Goal: Contribute content: Contribute content

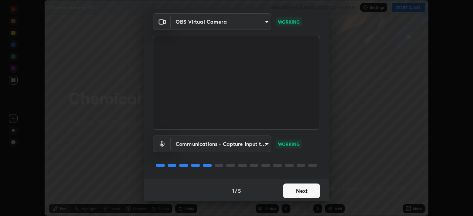
scroll to position [26, 0]
click at [289, 186] on button "Next" at bounding box center [301, 190] width 37 height 15
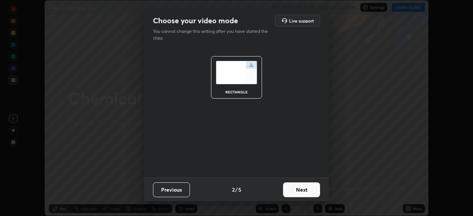
scroll to position [0, 0]
click at [305, 191] on button "Next" at bounding box center [301, 190] width 37 height 15
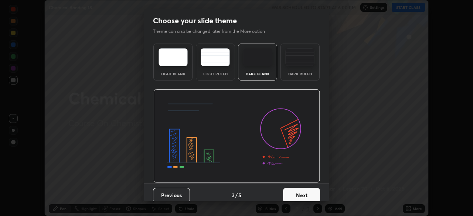
click at [306, 196] on button "Next" at bounding box center [301, 195] width 37 height 15
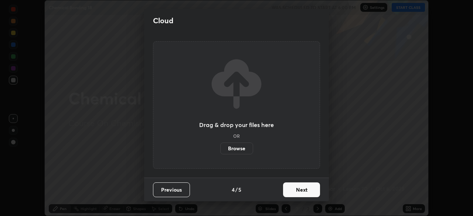
click at [304, 190] on button "Next" at bounding box center [301, 190] width 37 height 15
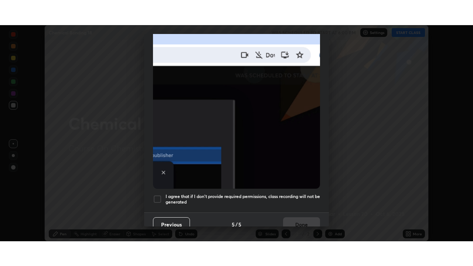
scroll to position [177, 0]
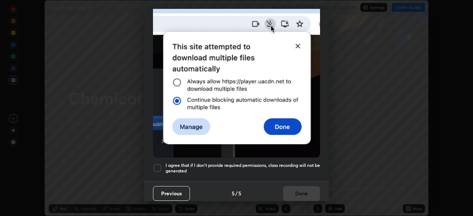
click at [158, 164] on div at bounding box center [157, 168] width 9 height 9
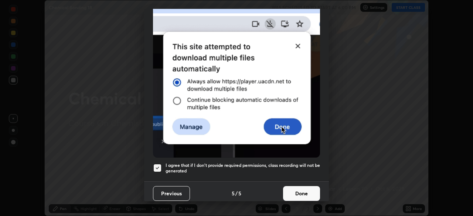
click at [301, 191] on button "Done" at bounding box center [301, 193] width 37 height 15
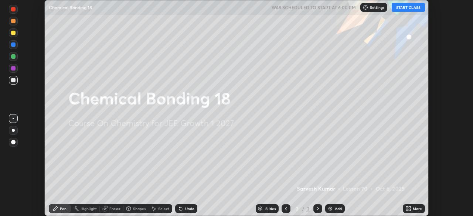
click at [412, 8] on button "START CLASS" at bounding box center [408, 7] width 33 height 9
click at [402, 210] on div "Slides 2 / 2 Add" at bounding box center [301, 209] width 206 height 15
click at [409, 210] on icon at bounding box center [410, 210] width 2 height 2
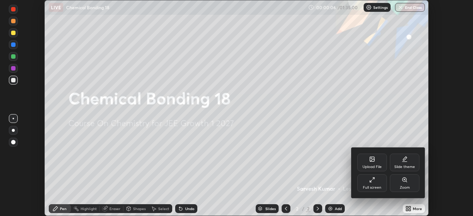
click at [365, 181] on div "Full screen" at bounding box center [373, 184] width 30 height 18
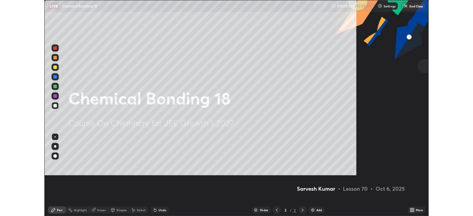
scroll to position [266, 473]
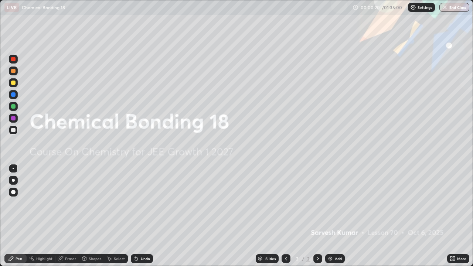
click at [456, 216] on icon at bounding box center [453, 259] width 6 height 6
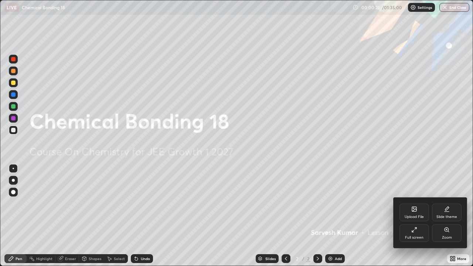
click at [412, 212] on icon at bounding box center [414, 209] width 4 height 4
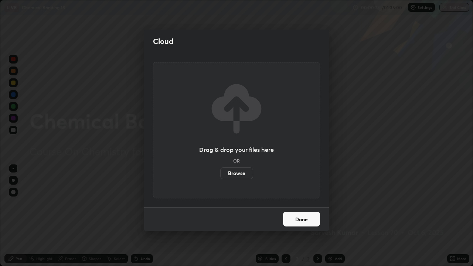
click at [232, 175] on label "Browse" at bounding box center [236, 174] width 33 height 12
click at [220, 175] on input "Browse" at bounding box center [220, 174] width 0 height 12
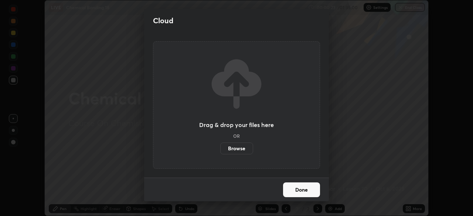
scroll to position [36769, 36512]
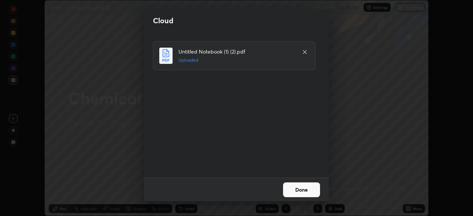
click at [304, 190] on button "Done" at bounding box center [301, 190] width 37 height 15
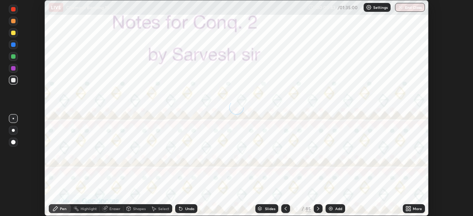
click at [413, 210] on div "More" at bounding box center [417, 209] width 9 height 4
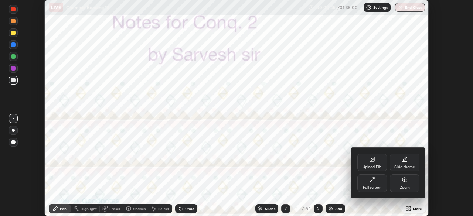
click at [269, 206] on div at bounding box center [236, 108] width 473 height 216
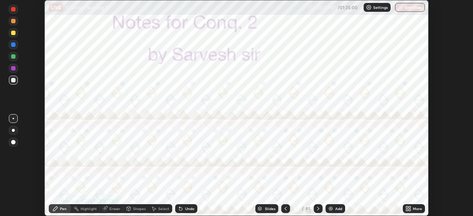
click at [271, 208] on div "Slides" at bounding box center [270, 209] width 10 height 4
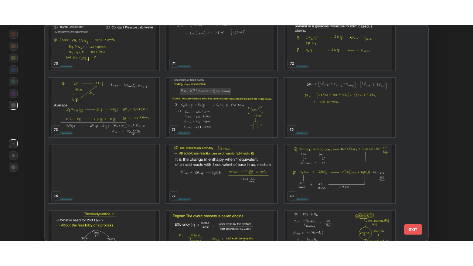
scroll to position [1547, 0]
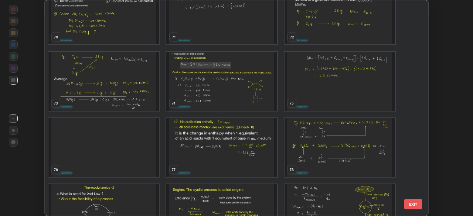
click at [254, 94] on img "grid" at bounding box center [221, 81] width 111 height 59
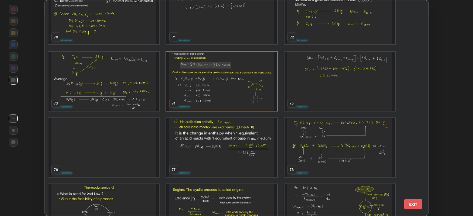
click at [255, 93] on img "grid" at bounding box center [221, 81] width 111 height 59
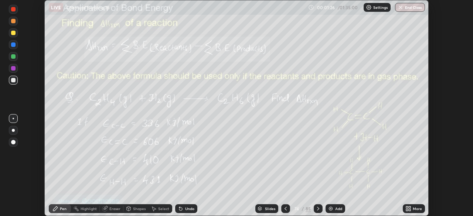
click at [406, 208] on icon at bounding box center [407, 208] width 2 height 2
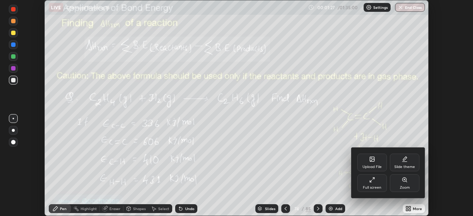
click at [375, 186] on div "Full screen" at bounding box center [372, 188] width 18 height 4
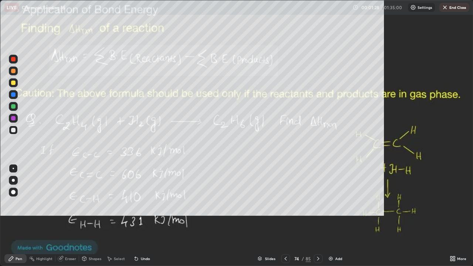
scroll to position [266, 473]
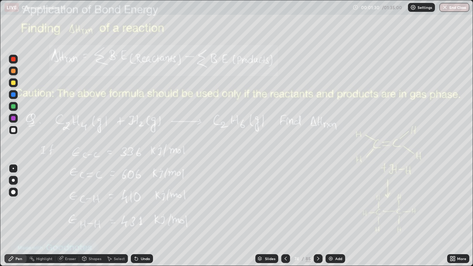
click at [315, 216] on icon at bounding box center [318, 259] width 6 height 6
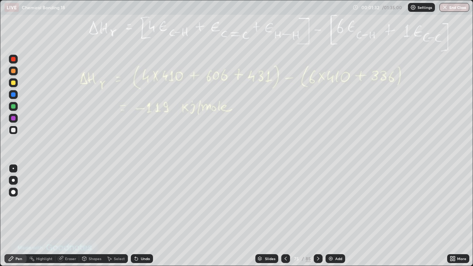
click at [318, 216] on icon at bounding box center [318, 259] width 6 height 6
click at [316, 216] on icon at bounding box center [318, 259] width 6 height 6
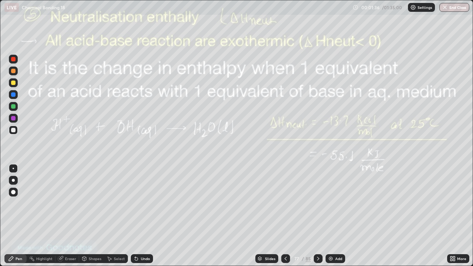
click at [286, 216] on icon at bounding box center [286, 259] width 6 height 6
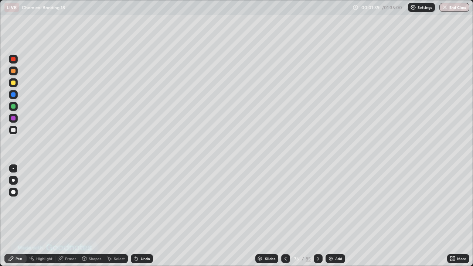
click at [13, 70] on div at bounding box center [13, 71] width 4 height 4
click at [14, 85] on div at bounding box center [13, 82] width 9 height 9
click at [113, 216] on div "Select" at bounding box center [116, 258] width 24 height 9
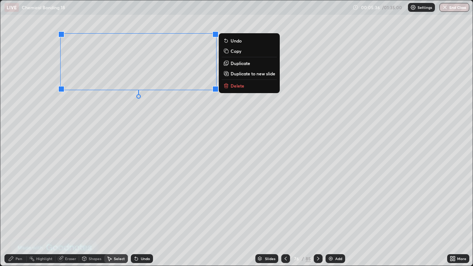
click at [238, 86] on p "Delete" at bounding box center [238, 86] width 14 height 6
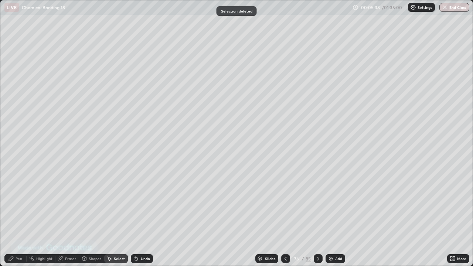
click at [14, 216] on div "Pen" at bounding box center [15, 258] width 22 height 9
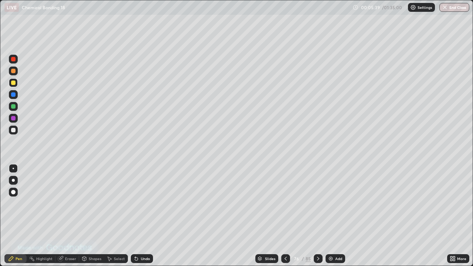
click at [15, 72] on div at bounding box center [13, 71] width 4 height 4
click at [87, 216] on div "Shapes" at bounding box center [91, 258] width 25 height 9
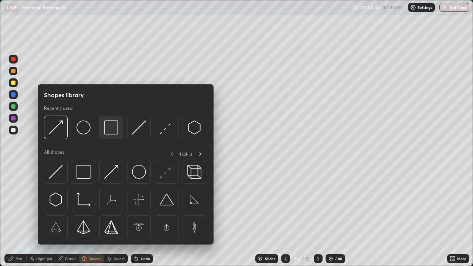
click at [107, 128] on img at bounding box center [111, 128] width 14 height 14
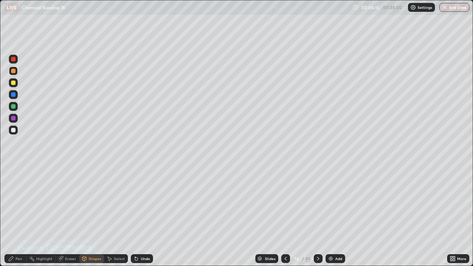
click at [139, 216] on div "Undo" at bounding box center [142, 258] width 22 height 9
click at [83, 216] on icon at bounding box center [84, 259] width 4 height 4
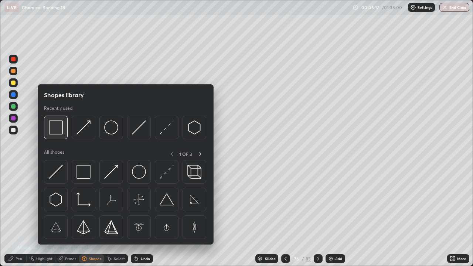
click at [56, 127] on img at bounding box center [56, 128] width 14 height 14
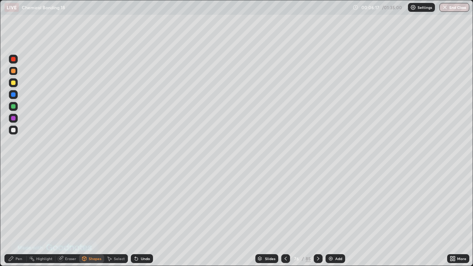
click at [14, 105] on div at bounding box center [13, 106] width 4 height 4
click at [16, 216] on div "Pen" at bounding box center [19, 259] width 7 height 4
click at [13, 119] on div at bounding box center [13, 118] width 4 height 4
click at [14, 85] on div at bounding box center [13, 83] width 4 height 4
click at [115, 216] on div "Select" at bounding box center [119, 259] width 11 height 4
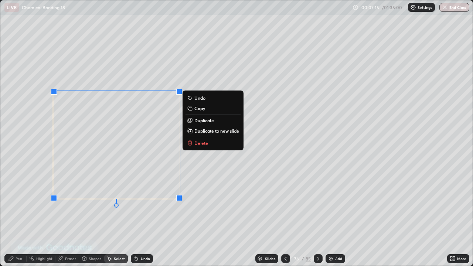
click at [199, 121] on p "Duplicate" at bounding box center [205, 121] width 20 height 6
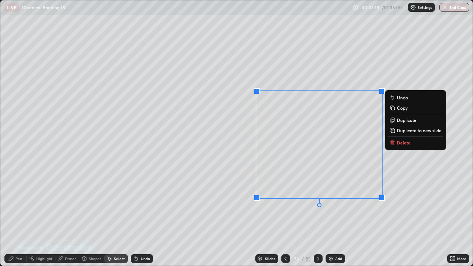
click at [68, 216] on div "Eraser" at bounding box center [70, 259] width 11 height 4
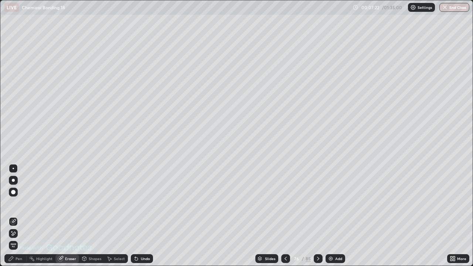
click at [15, 216] on div "Pen" at bounding box center [15, 258] width 22 height 9
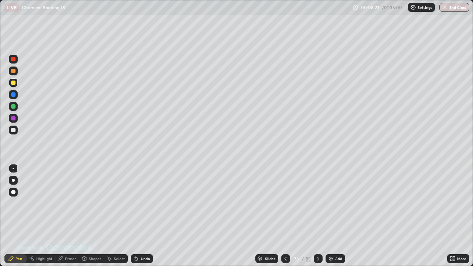
click at [320, 216] on div at bounding box center [318, 258] width 9 height 9
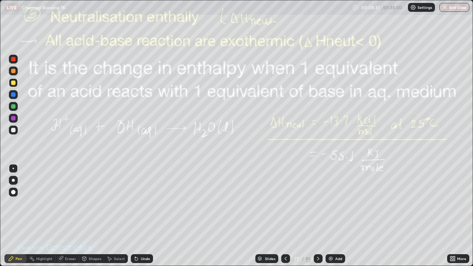
click at [286, 216] on icon at bounding box center [286, 259] width 6 height 6
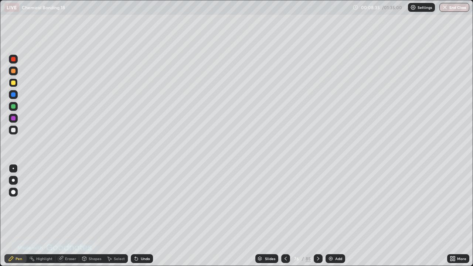
click at [318, 216] on div at bounding box center [318, 258] width 9 height 9
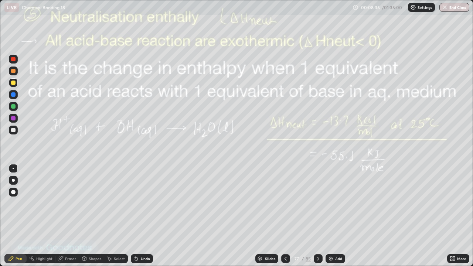
click at [315, 216] on icon at bounding box center [318, 259] width 6 height 6
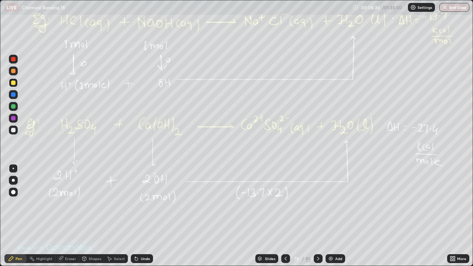
click at [285, 216] on icon at bounding box center [286, 259] width 6 height 6
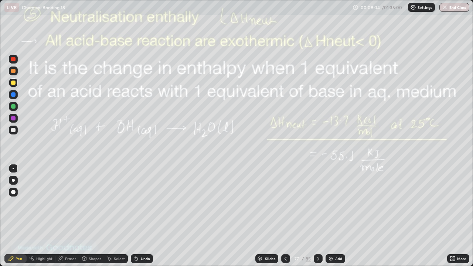
click at [319, 216] on icon at bounding box center [318, 259] width 6 height 6
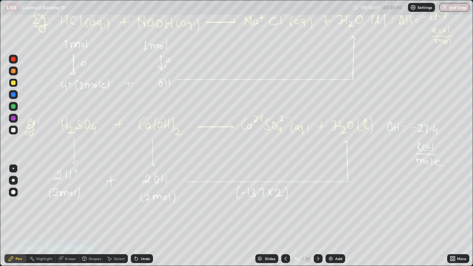
click at [68, 216] on div "Eraser" at bounding box center [70, 259] width 11 height 4
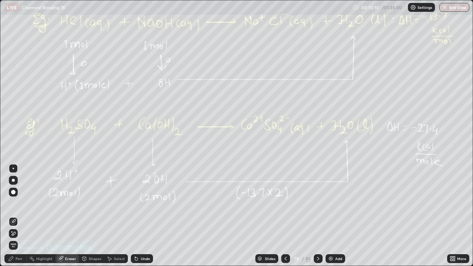
click at [13, 216] on span "Erase all" at bounding box center [13, 245] width 8 height 4
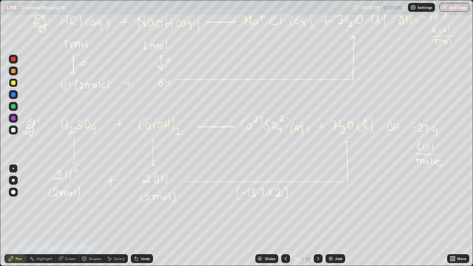
click at [286, 216] on icon at bounding box center [286, 259] width 6 height 6
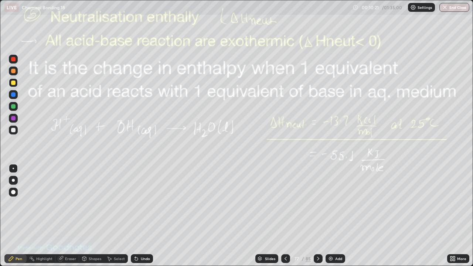
click at [71, 216] on div "Eraser" at bounding box center [70, 259] width 11 height 4
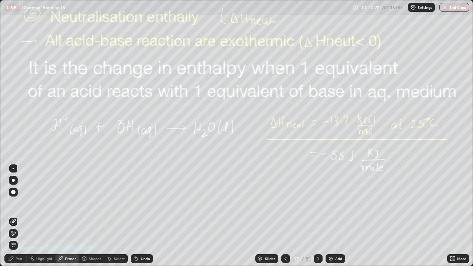
click at [13, 216] on span "Erase all" at bounding box center [13, 245] width 8 height 4
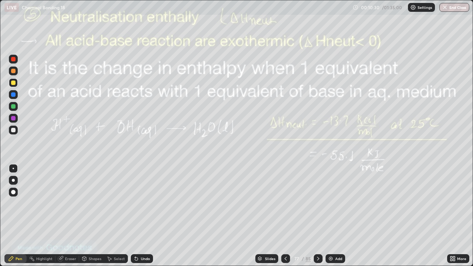
click at [285, 216] on icon at bounding box center [286, 259] width 6 height 6
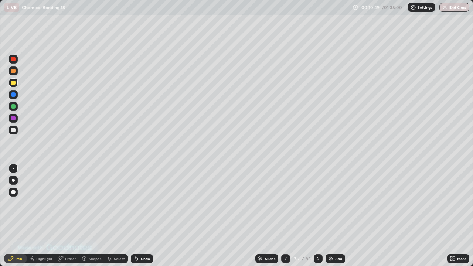
click at [316, 216] on div at bounding box center [318, 258] width 9 height 9
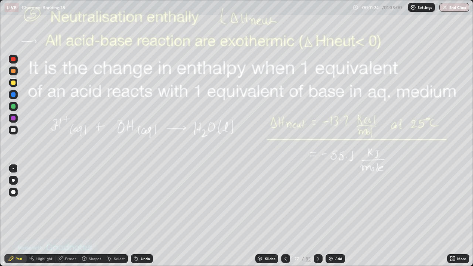
click at [189, 12] on div "LIVE Chemical Bonding 18" at bounding box center [176, 7] width 345 height 15
click at [11, 83] on div at bounding box center [13, 82] width 9 height 9
click at [14, 131] on div at bounding box center [13, 130] width 4 height 4
click at [315, 216] on icon at bounding box center [318, 259] width 6 height 6
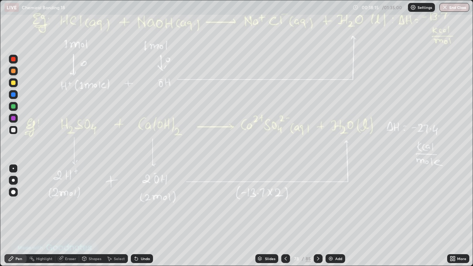
click at [316, 216] on icon at bounding box center [318, 259] width 6 height 6
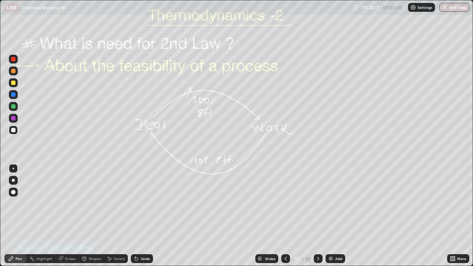
click at [281, 216] on div at bounding box center [285, 258] width 9 height 9
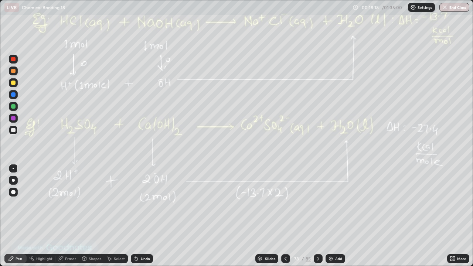
click at [338, 216] on div "Add" at bounding box center [338, 259] width 7 height 4
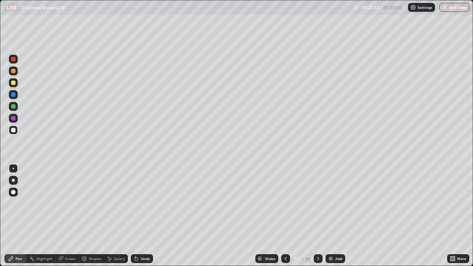
click at [12, 70] on div at bounding box center [13, 71] width 4 height 4
click at [331, 216] on img at bounding box center [331, 259] width 6 height 6
click at [11, 84] on div at bounding box center [13, 83] width 4 height 4
click at [13, 132] on div at bounding box center [13, 130] width 4 height 4
click at [145, 216] on div "Undo" at bounding box center [145, 259] width 9 height 4
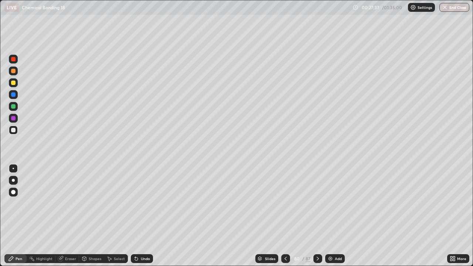
click at [13, 108] on div at bounding box center [13, 106] width 4 height 4
click at [14, 121] on div at bounding box center [13, 118] width 9 height 9
click at [115, 216] on div "Select" at bounding box center [119, 259] width 11 height 4
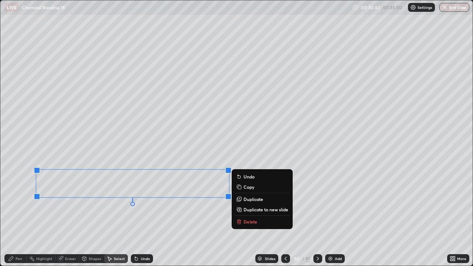
click at [254, 210] on p "Duplicate to new slide" at bounding box center [266, 210] width 45 height 6
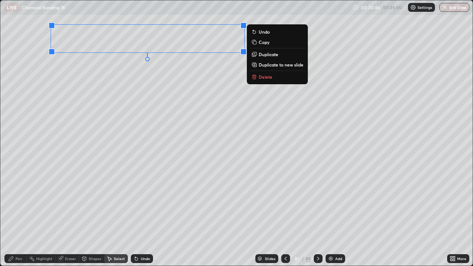
click at [18, 216] on div "Pen" at bounding box center [15, 258] width 22 height 9
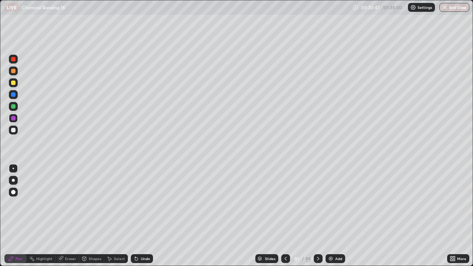
click at [13, 83] on div at bounding box center [13, 83] width 4 height 4
click at [332, 216] on img at bounding box center [331, 259] width 6 height 6
click at [14, 73] on div at bounding box center [13, 71] width 9 height 9
click at [140, 216] on div "Undo" at bounding box center [142, 258] width 22 height 9
click at [142, 216] on div "Undo" at bounding box center [145, 259] width 9 height 4
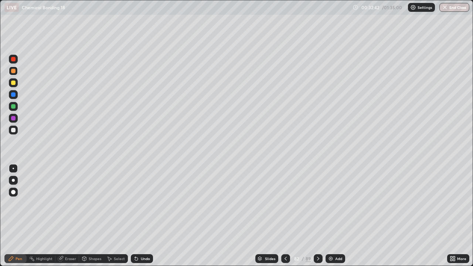
click at [139, 216] on div "Undo" at bounding box center [142, 258] width 22 height 9
click at [141, 216] on div "Undo" at bounding box center [142, 258] width 22 height 9
click at [15, 82] on div at bounding box center [13, 83] width 4 height 4
click at [12, 107] on div at bounding box center [13, 106] width 4 height 4
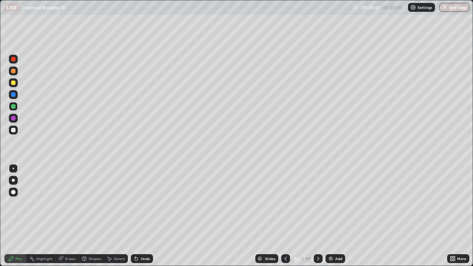
click at [10, 98] on div at bounding box center [13, 94] width 9 height 9
click at [13, 117] on div at bounding box center [13, 118] width 4 height 4
click at [111, 216] on div "Select" at bounding box center [116, 258] width 24 height 9
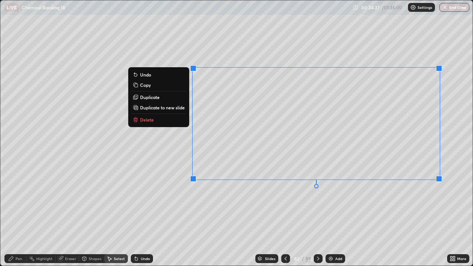
click at [145, 120] on p "Delete" at bounding box center [147, 120] width 14 height 6
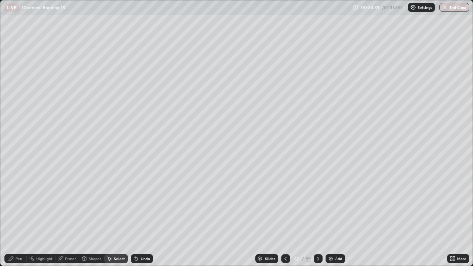
click at [18, 216] on div "Pen" at bounding box center [19, 259] width 7 height 4
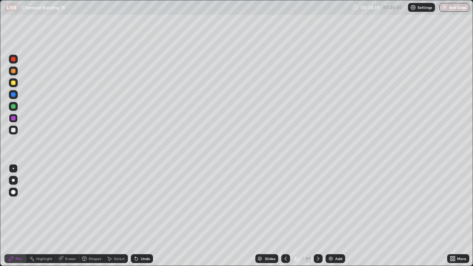
click at [16, 132] on div at bounding box center [13, 130] width 9 height 9
click at [13, 131] on div at bounding box center [13, 130] width 4 height 4
click at [145, 216] on div "Undo" at bounding box center [145, 259] width 9 height 4
click at [147, 216] on div "Undo" at bounding box center [145, 259] width 9 height 4
click at [68, 216] on div "Eraser" at bounding box center [70, 259] width 11 height 4
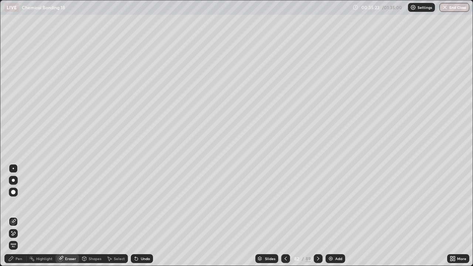
click at [12, 216] on icon at bounding box center [11, 232] width 1 height 1
click at [16, 216] on div "Pen" at bounding box center [19, 259] width 7 height 4
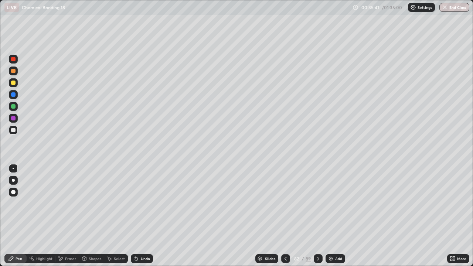
click at [13, 134] on div at bounding box center [13, 130] width 9 height 9
click at [13, 85] on div at bounding box center [13, 82] width 9 height 9
click at [61, 216] on icon at bounding box center [61, 259] width 6 height 6
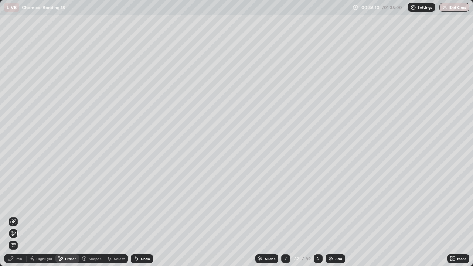
click at [16, 216] on div "Pen" at bounding box center [15, 258] width 22 height 9
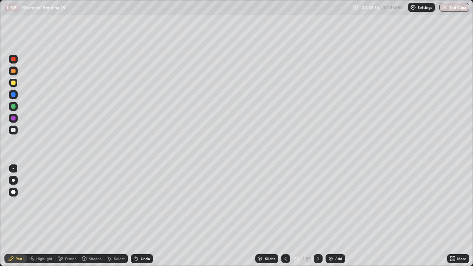
click at [13, 107] on div at bounding box center [13, 106] width 4 height 4
click at [14, 118] on div at bounding box center [13, 118] width 4 height 4
click at [338, 216] on div "Add" at bounding box center [338, 259] width 7 height 4
click at [10, 129] on div at bounding box center [13, 130] width 9 height 9
click at [144, 216] on div "Undo" at bounding box center [145, 259] width 9 height 4
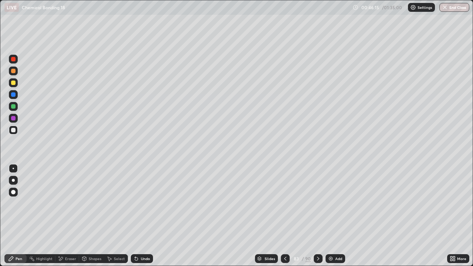
click at [142, 216] on div "Undo" at bounding box center [145, 259] width 9 height 4
click at [143, 216] on div "Undo" at bounding box center [145, 259] width 9 height 4
click at [145, 216] on div "Undo" at bounding box center [145, 259] width 9 height 4
click at [118, 216] on div "Select" at bounding box center [119, 259] width 11 height 4
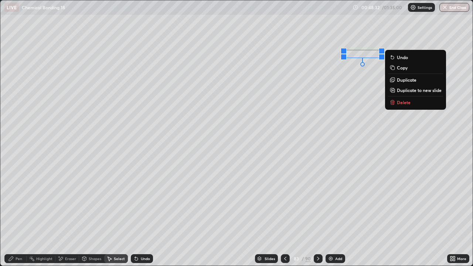
click at [394, 101] on icon at bounding box center [393, 101] width 4 height 0
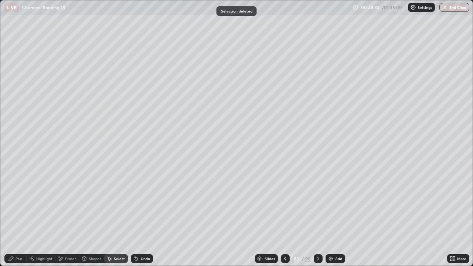
click at [17, 216] on div "Pen" at bounding box center [19, 259] width 7 height 4
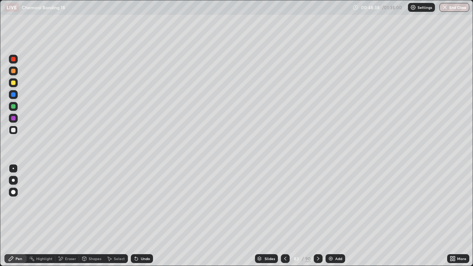
click at [15, 91] on div at bounding box center [13, 94] width 9 height 9
click at [15, 82] on div at bounding box center [13, 83] width 4 height 4
click at [317, 216] on icon at bounding box center [318, 259] width 6 height 6
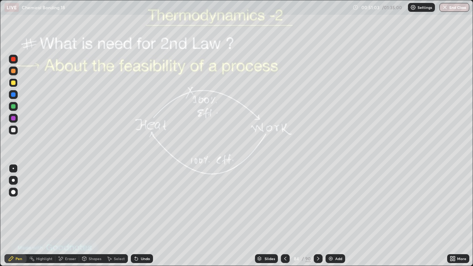
click at [284, 216] on icon at bounding box center [285, 259] width 2 height 4
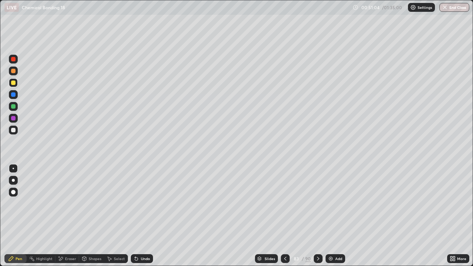
click at [338, 216] on div "Add" at bounding box center [338, 259] width 7 height 4
click at [145, 216] on div "Undo" at bounding box center [145, 259] width 9 height 4
click at [142, 216] on div "Undo" at bounding box center [145, 259] width 9 height 4
click at [283, 216] on icon at bounding box center [286, 259] width 6 height 6
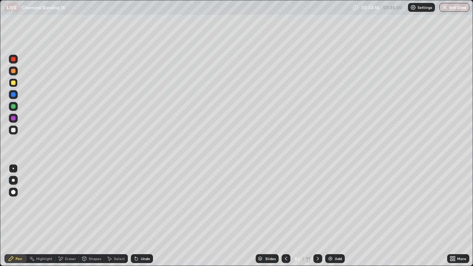
click at [285, 216] on icon at bounding box center [286, 259] width 6 height 6
click at [286, 216] on icon at bounding box center [286, 259] width 2 height 4
click at [320, 216] on div at bounding box center [318, 258] width 9 height 9
click at [320, 216] on icon at bounding box center [318, 259] width 6 height 6
click at [317, 216] on icon at bounding box center [318, 259] width 6 height 6
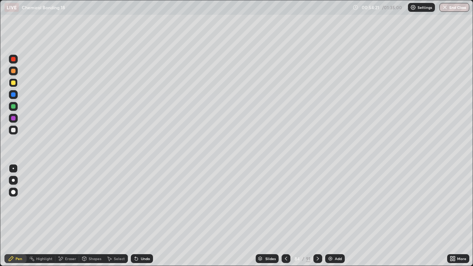
click at [139, 216] on div "Undo" at bounding box center [142, 258] width 22 height 9
click at [141, 216] on div "Undo" at bounding box center [145, 259] width 9 height 4
click at [142, 216] on div "Undo" at bounding box center [145, 259] width 9 height 4
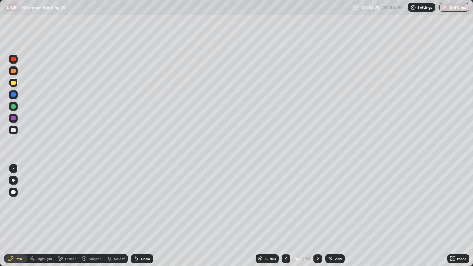
click at [141, 216] on div "Undo" at bounding box center [145, 259] width 9 height 4
click at [143, 216] on div "Undo" at bounding box center [145, 259] width 9 height 4
click at [142, 216] on div "Undo" at bounding box center [145, 259] width 9 height 4
click at [141, 216] on div "Undo" at bounding box center [145, 259] width 9 height 4
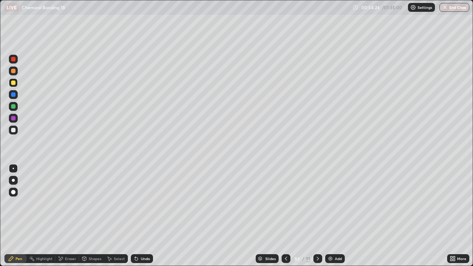
click at [141, 216] on div "Undo" at bounding box center [145, 259] width 9 height 4
click at [139, 216] on div "Undo" at bounding box center [142, 258] width 22 height 9
click at [138, 216] on icon at bounding box center [137, 259] width 6 height 6
click at [141, 216] on div "Undo" at bounding box center [145, 259] width 9 height 4
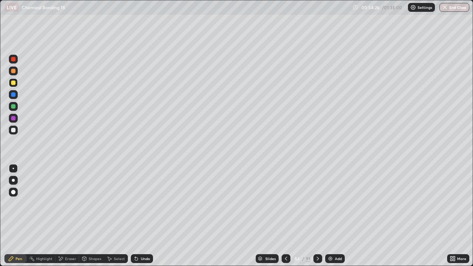
click at [140, 216] on div "Undo" at bounding box center [142, 258] width 22 height 9
click at [142, 216] on div "Undo" at bounding box center [145, 259] width 9 height 4
click at [141, 216] on div "Undo" at bounding box center [145, 259] width 9 height 4
click at [135, 216] on icon at bounding box center [136, 259] width 3 height 3
click at [136, 216] on icon at bounding box center [136, 259] width 3 height 3
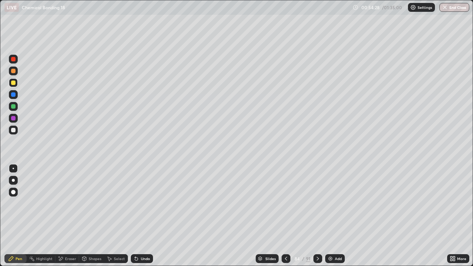
click at [136, 216] on icon at bounding box center [136, 259] width 3 height 3
click at [135, 216] on icon at bounding box center [136, 259] width 3 height 3
click at [141, 216] on div "Undo" at bounding box center [145, 259] width 9 height 4
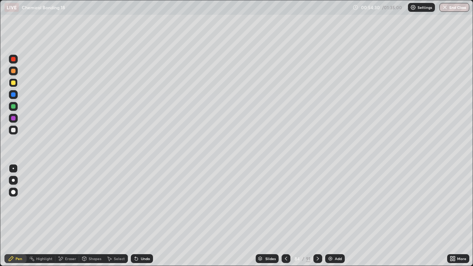
click at [141, 216] on div "Undo" at bounding box center [145, 259] width 9 height 4
click at [139, 216] on div "Undo" at bounding box center [142, 258] width 22 height 9
click at [141, 216] on div "Undo" at bounding box center [145, 259] width 9 height 4
click at [141, 216] on div "Undo" at bounding box center [142, 258] width 22 height 9
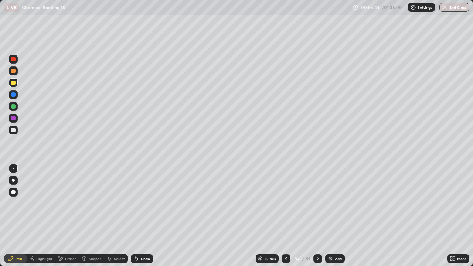
click at [166, 7] on div "LIVE Chemical Bonding 18" at bounding box center [176, 7] width 345 height 15
click at [173, 11] on div "LIVE Chemical Bonding 18" at bounding box center [176, 7] width 345 height 15
click at [142, 216] on div "Undo" at bounding box center [145, 259] width 9 height 4
click at [148, 216] on div "Undo" at bounding box center [142, 258] width 22 height 9
click at [69, 216] on div "Eraser" at bounding box center [67, 258] width 24 height 9
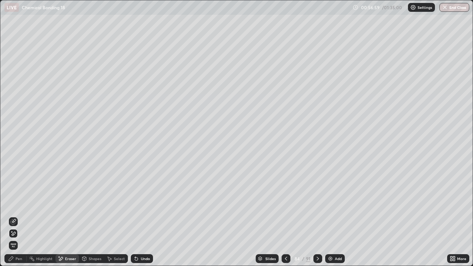
click at [18, 216] on div "Pen" at bounding box center [15, 258] width 22 height 9
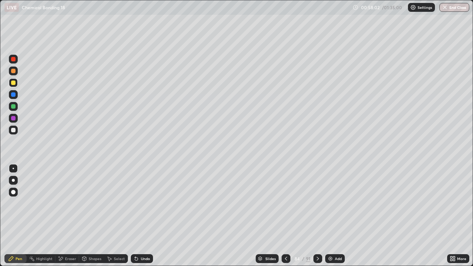
click at [67, 216] on div "Eraser" at bounding box center [67, 258] width 24 height 9
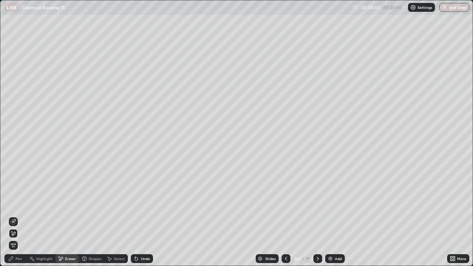
click at [69, 216] on div "Eraser" at bounding box center [70, 259] width 11 height 4
click at [21, 216] on div "Pen" at bounding box center [19, 259] width 7 height 4
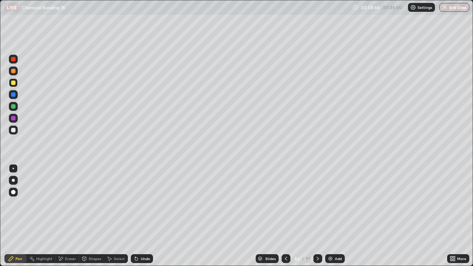
click at [71, 216] on div "Eraser" at bounding box center [70, 259] width 11 height 4
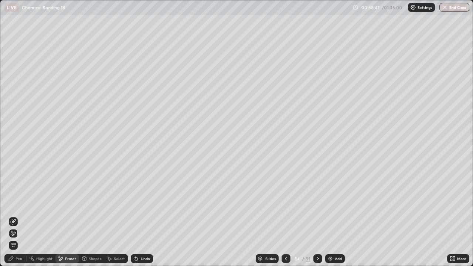
click at [17, 216] on div "Pen" at bounding box center [15, 258] width 22 height 9
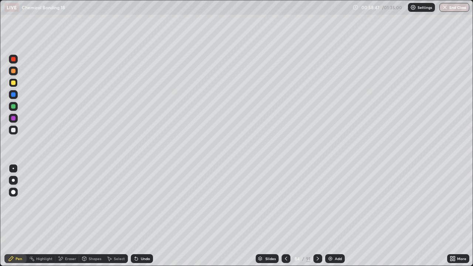
click at [18, 216] on div "Pen" at bounding box center [19, 259] width 7 height 4
click at [141, 216] on div "Undo" at bounding box center [142, 258] width 22 height 9
click at [141, 216] on div "Undo" at bounding box center [145, 259] width 9 height 4
click at [143, 216] on div "Undo" at bounding box center [145, 259] width 9 height 4
click at [139, 216] on div "Undo" at bounding box center [142, 258] width 22 height 9
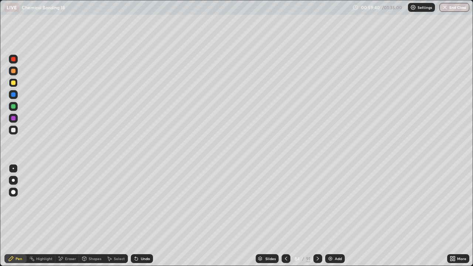
click at [141, 216] on div "Undo" at bounding box center [145, 259] width 9 height 4
click at [141, 216] on div "Undo" at bounding box center [142, 258] width 22 height 9
click at [143, 216] on div "Undo" at bounding box center [145, 259] width 9 height 4
click at [141, 216] on div "Undo" at bounding box center [142, 258] width 22 height 9
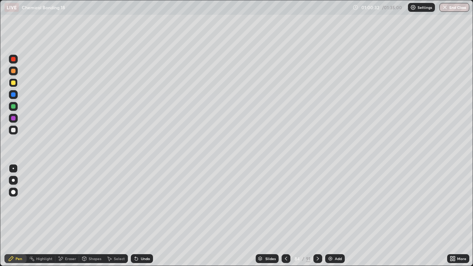
click at [115, 216] on div "Select" at bounding box center [116, 258] width 24 height 9
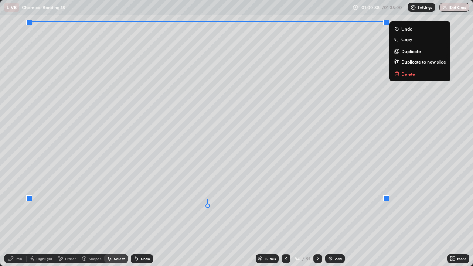
click at [404, 74] on p "Delete" at bounding box center [409, 74] width 14 height 6
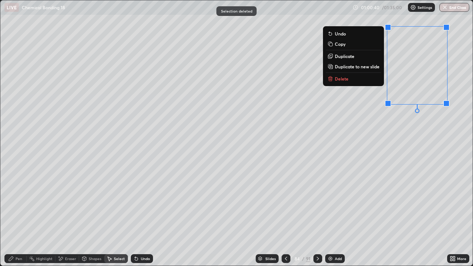
click at [349, 75] on button "Delete" at bounding box center [353, 78] width 55 height 9
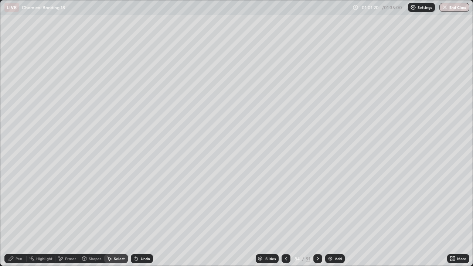
click at [16, 216] on div "Pen" at bounding box center [15, 259] width 22 height 15
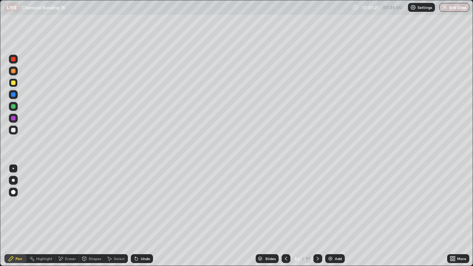
click at [12, 72] on div at bounding box center [13, 71] width 4 height 4
click at [67, 216] on div "Eraser" at bounding box center [70, 259] width 11 height 4
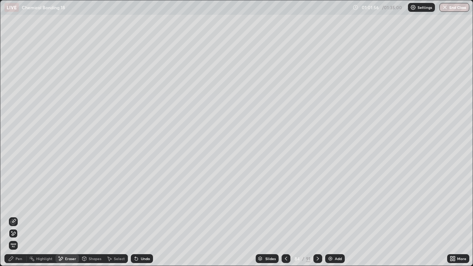
click at [16, 216] on div "Pen" at bounding box center [15, 258] width 22 height 9
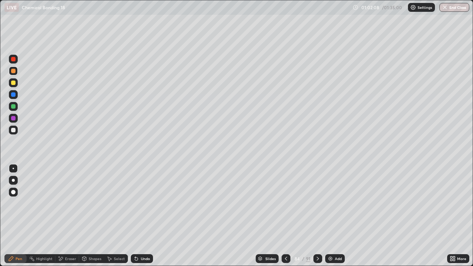
click at [91, 216] on div "Shapes" at bounding box center [95, 259] width 13 height 4
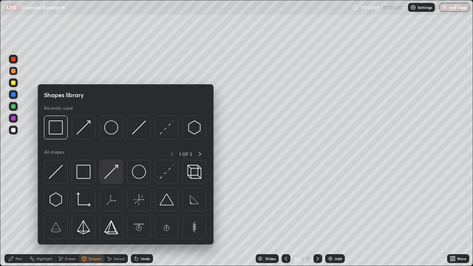
click at [111, 170] on img at bounding box center [111, 172] width 14 height 14
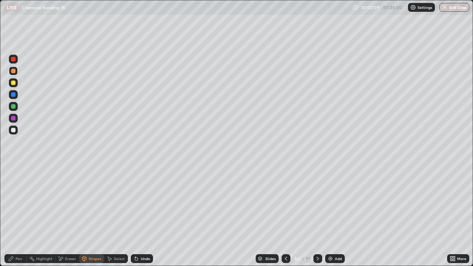
click at [13, 107] on div at bounding box center [13, 106] width 4 height 4
click at [13, 216] on icon at bounding box center [11, 259] width 6 height 6
click at [65, 216] on div "Eraser" at bounding box center [70, 259] width 11 height 4
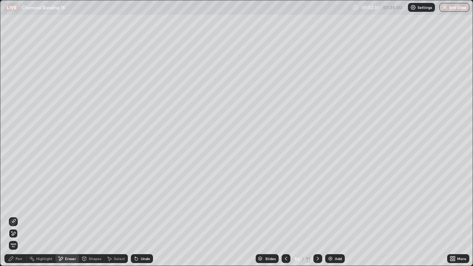
click at [12, 216] on icon at bounding box center [11, 259] width 6 height 6
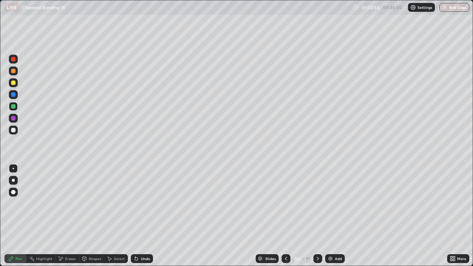
click at [84, 216] on icon at bounding box center [84, 260] width 0 height 3
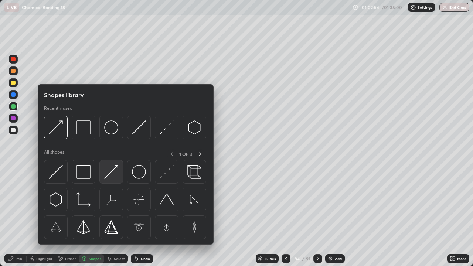
click at [115, 174] on img at bounding box center [111, 172] width 14 height 14
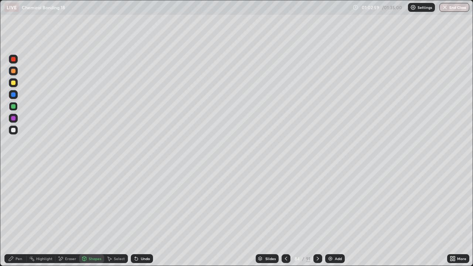
click at [16, 130] on div at bounding box center [13, 130] width 9 height 9
click at [19, 216] on div "Pen" at bounding box center [19, 259] width 7 height 4
click at [10, 131] on div at bounding box center [13, 130] width 9 height 9
click at [13, 104] on div at bounding box center [13, 106] width 9 height 9
click at [14, 91] on div at bounding box center [13, 94] width 9 height 9
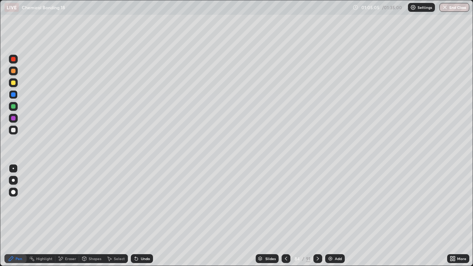
click at [13, 81] on div at bounding box center [13, 83] width 4 height 4
click at [14, 71] on div at bounding box center [13, 71] width 4 height 4
click at [118, 216] on div "Select" at bounding box center [119, 259] width 11 height 4
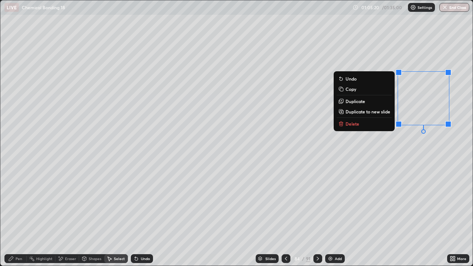
click at [353, 123] on p "Delete" at bounding box center [353, 124] width 14 height 6
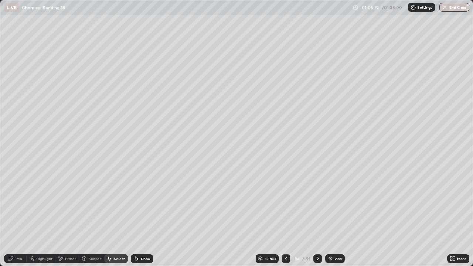
click at [22, 216] on div "Pen" at bounding box center [15, 258] width 22 height 9
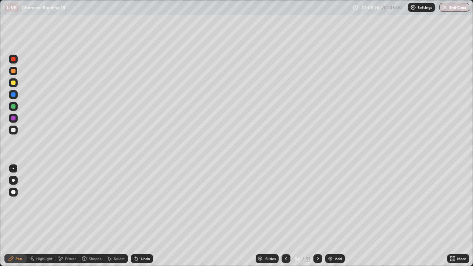
click at [141, 216] on div "Undo" at bounding box center [145, 259] width 9 height 4
click at [13, 128] on div at bounding box center [13, 130] width 4 height 4
click at [14, 105] on div at bounding box center [13, 106] width 4 height 4
click at [315, 216] on icon at bounding box center [318, 259] width 6 height 6
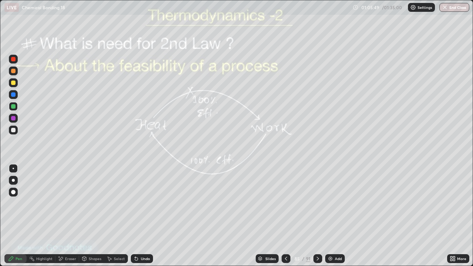
click at [284, 216] on icon at bounding box center [286, 259] width 6 height 6
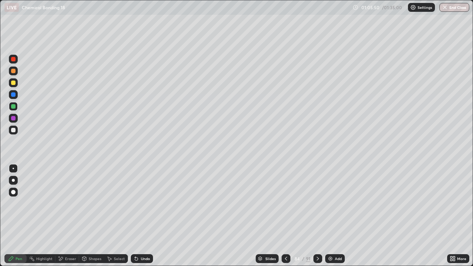
click at [339, 216] on div "Add" at bounding box center [338, 259] width 7 height 4
click at [316, 216] on icon at bounding box center [318, 259] width 6 height 6
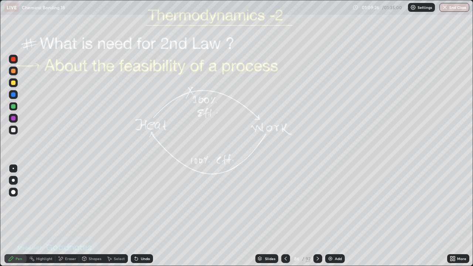
click at [65, 216] on div "Eraser" at bounding box center [70, 259] width 11 height 4
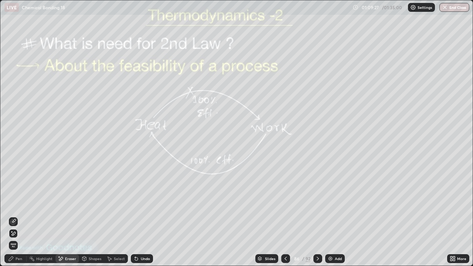
click at [13, 216] on span "Erase all" at bounding box center [13, 245] width 8 height 4
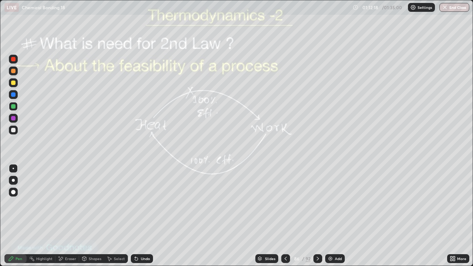
click at [66, 216] on div "Eraser" at bounding box center [67, 258] width 24 height 9
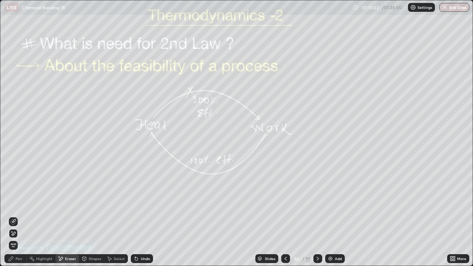
click at [317, 216] on div at bounding box center [318, 258] width 9 height 9
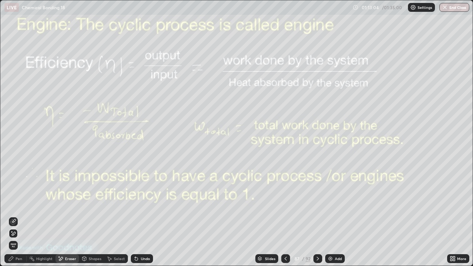
click at [286, 216] on icon at bounding box center [286, 259] width 6 height 6
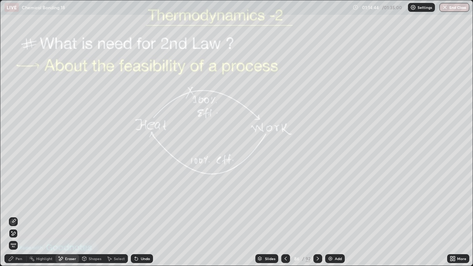
click at [336, 216] on div "Add" at bounding box center [338, 259] width 7 height 4
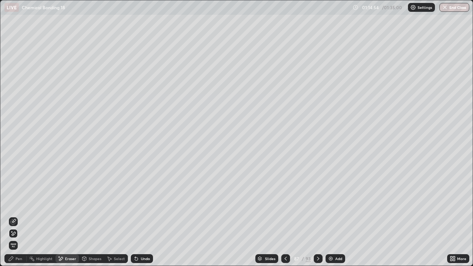
click at [285, 216] on icon at bounding box center [286, 259] width 6 height 6
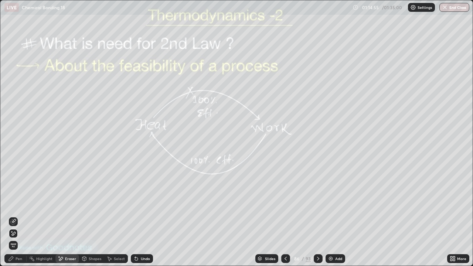
click at [314, 216] on div at bounding box center [318, 259] width 9 height 15
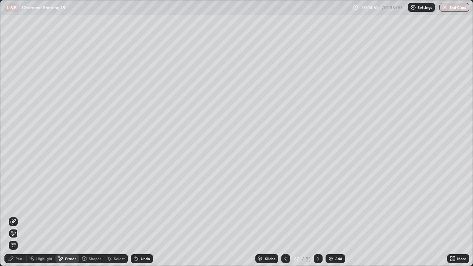
click at [317, 216] on div at bounding box center [318, 258] width 9 height 9
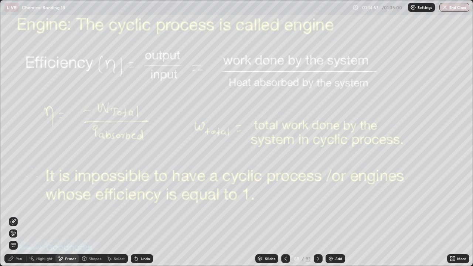
click at [285, 216] on icon at bounding box center [286, 259] width 6 height 6
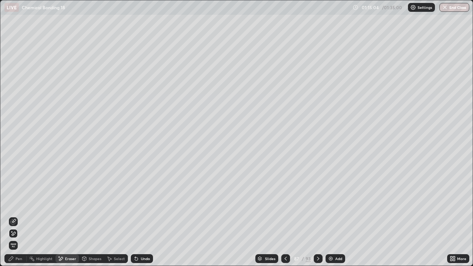
click at [19, 216] on div "Pen" at bounding box center [19, 259] width 7 height 4
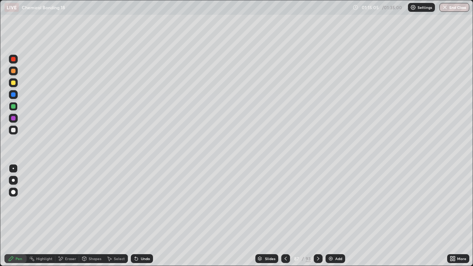
click at [13, 72] on div at bounding box center [13, 71] width 4 height 4
click at [13, 109] on div at bounding box center [13, 106] width 9 height 9
click at [286, 216] on icon at bounding box center [286, 259] width 6 height 6
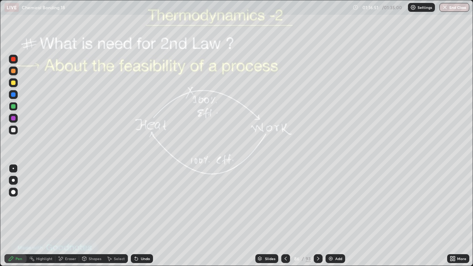
click at [320, 216] on div at bounding box center [318, 258] width 9 height 9
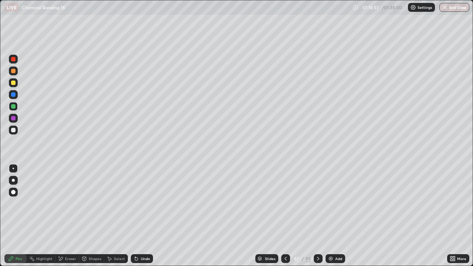
click at [318, 216] on div at bounding box center [318, 258] width 9 height 9
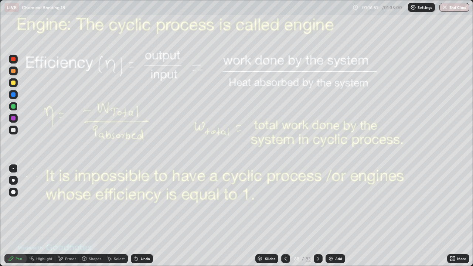
click at [320, 216] on div at bounding box center [318, 258] width 9 height 9
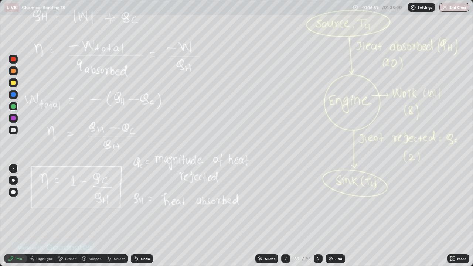
click at [452, 216] on icon at bounding box center [452, 260] width 2 height 2
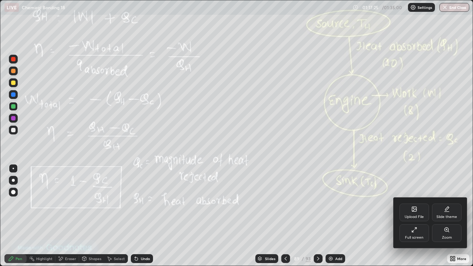
click at [453, 10] on div at bounding box center [236, 133] width 473 height 266
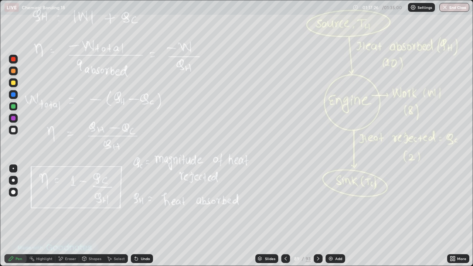
click at [452, 4] on button "End Class" at bounding box center [455, 7] width 30 height 9
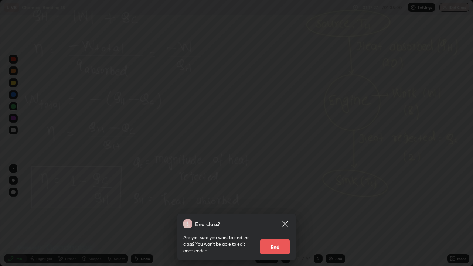
click at [271, 216] on button "End" at bounding box center [275, 247] width 30 height 15
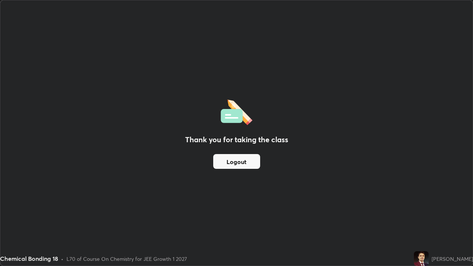
click at [248, 160] on button "Logout" at bounding box center [236, 161] width 47 height 15
